Goal: Task Accomplishment & Management: Use online tool/utility

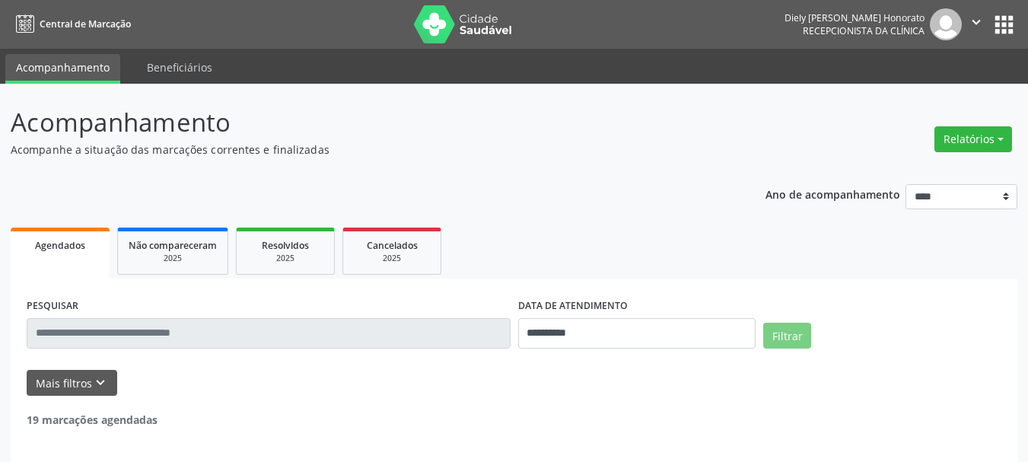
click at [986, 141] on button "Relatórios" at bounding box center [974, 139] width 78 height 26
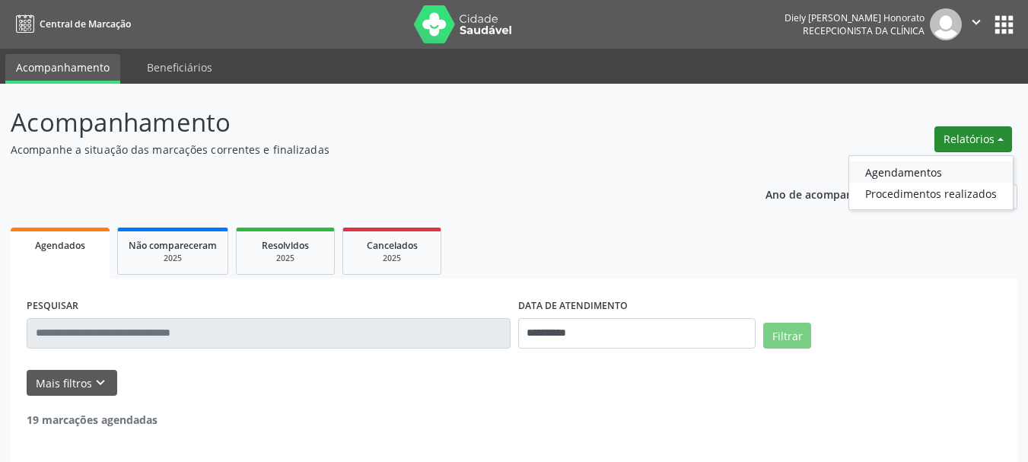
click at [928, 167] on link "Agendamentos" at bounding box center [931, 171] width 164 height 21
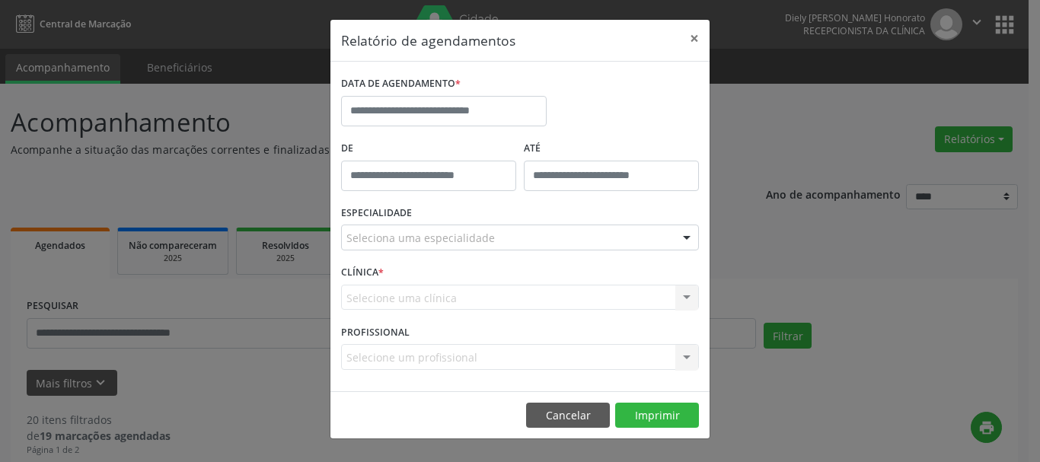
drag, startPoint x: 406, startPoint y: 129, endPoint x: 420, endPoint y: 116, distance: 18.3
click at [406, 128] on div "DATA DE AGENDAMENTO *" at bounding box center [443, 104] width 213 height 65
click at [434, 109] on input "text" at bounding box center [443, 111] width 205 height 30
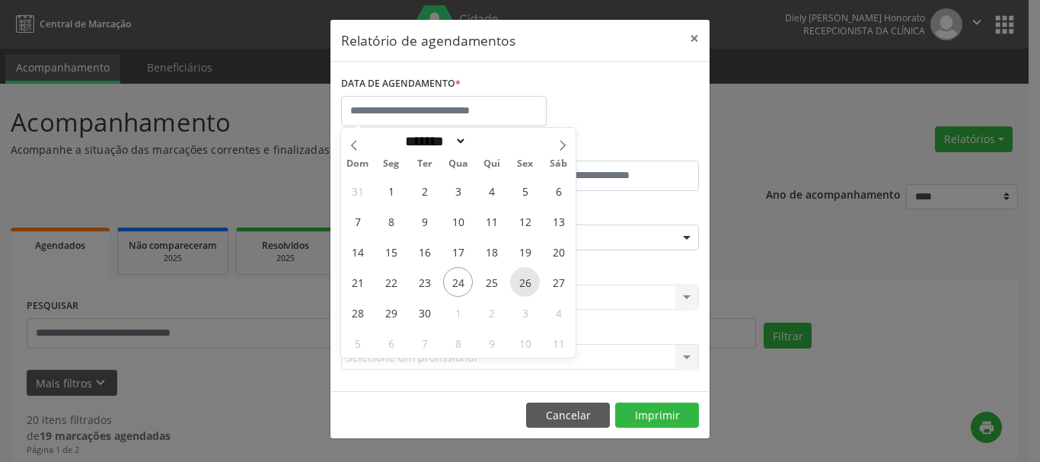
click at [526, 292] on span "26" at bounding box center [525, 282] width 30 height 30
type input "**********"
click at [526, 292] on span "26" at bounding box center [525, 282] width 30 height 30
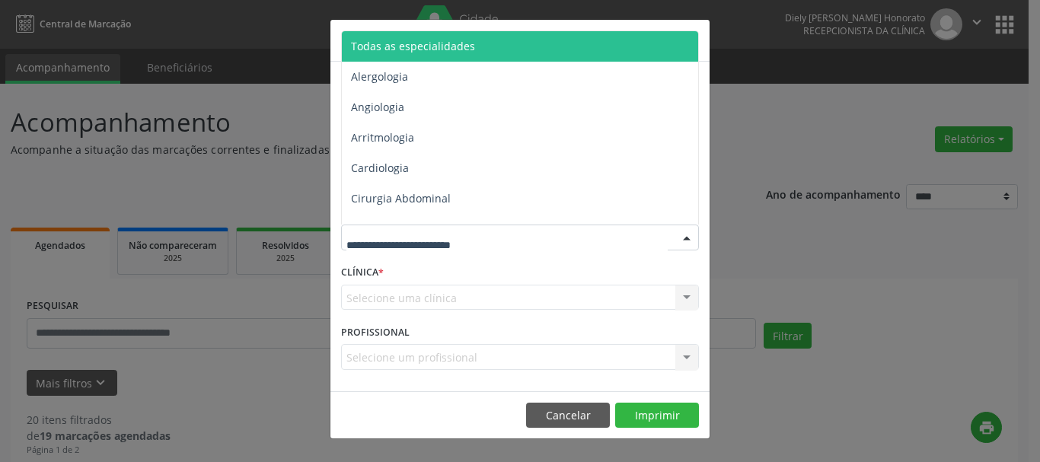
click at [424, 56] on span "Todas as especialidades" at bounding box center [521, 46] width 358 height 30
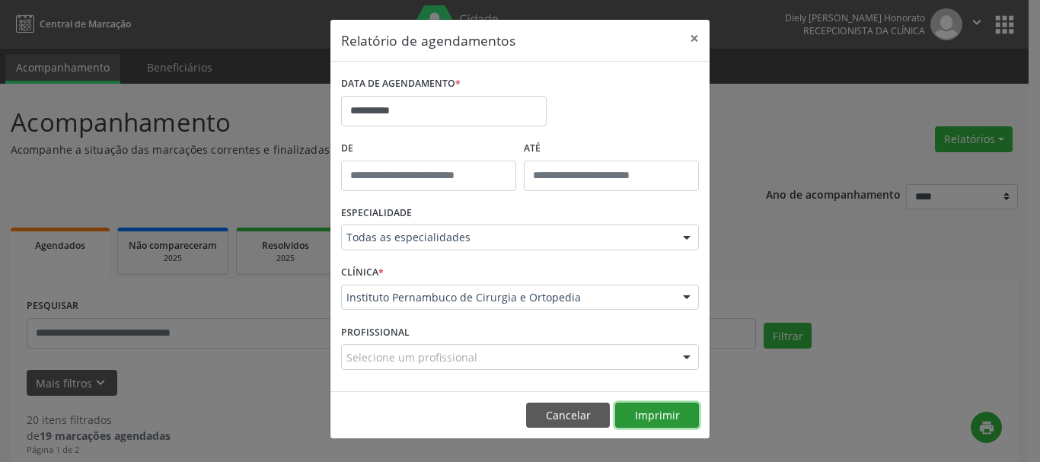
click at [652, 418] on button "Imprimir" at bounding box center [657, 416] width 84 height 26
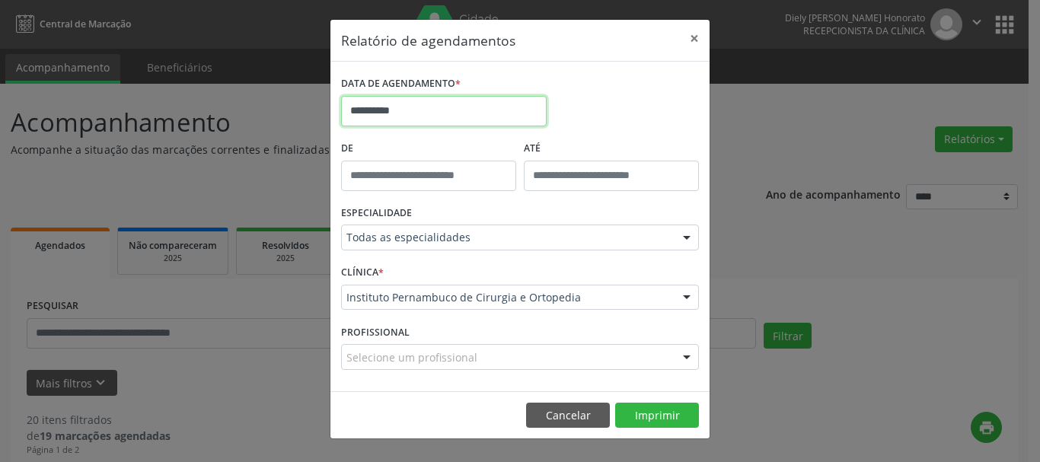
click at [421, 104] on input "**********" at bounding box center [443, 111] width 205 height 30
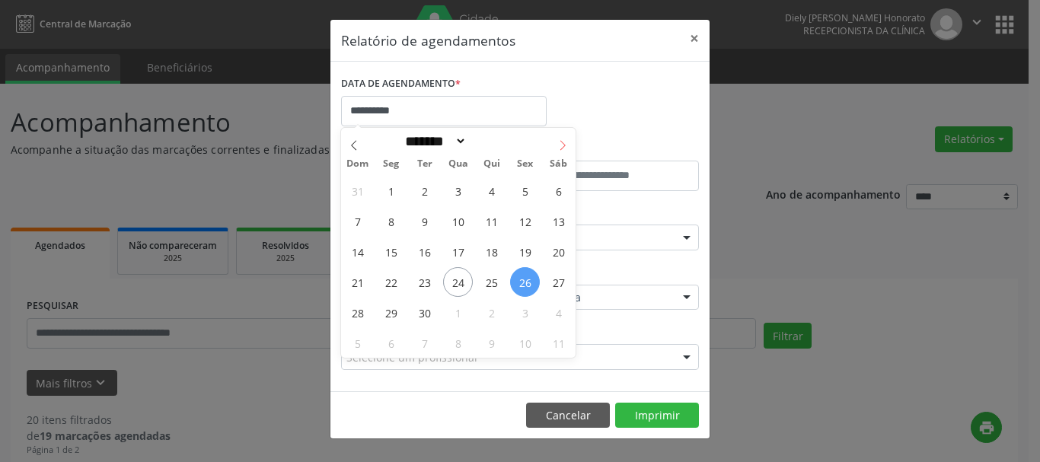
click at [554, 148] on span at bounding box center [562, 141] width 26 height 26
select select "*"
click at [514, 276] on span "24" at bounding box center [525, 282] width 30 height 30
type input "**********"
click at [515, 276] on span "24" at bounding box center [525, 282] width 30 height 30
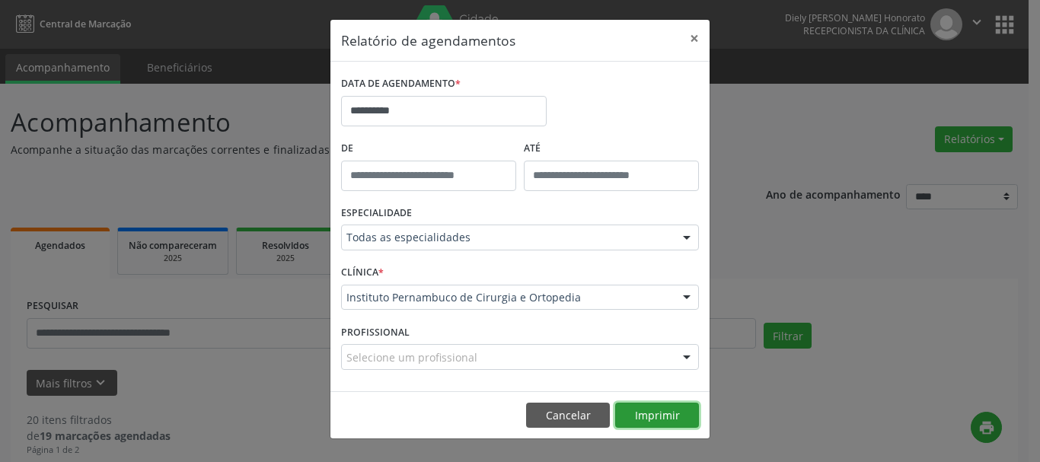
click at [667, 416] on button "Imprimir" at bounding box center [657, 416] width 84 height 26
